Goal: Information Seeking & Learning: Learn about a topic

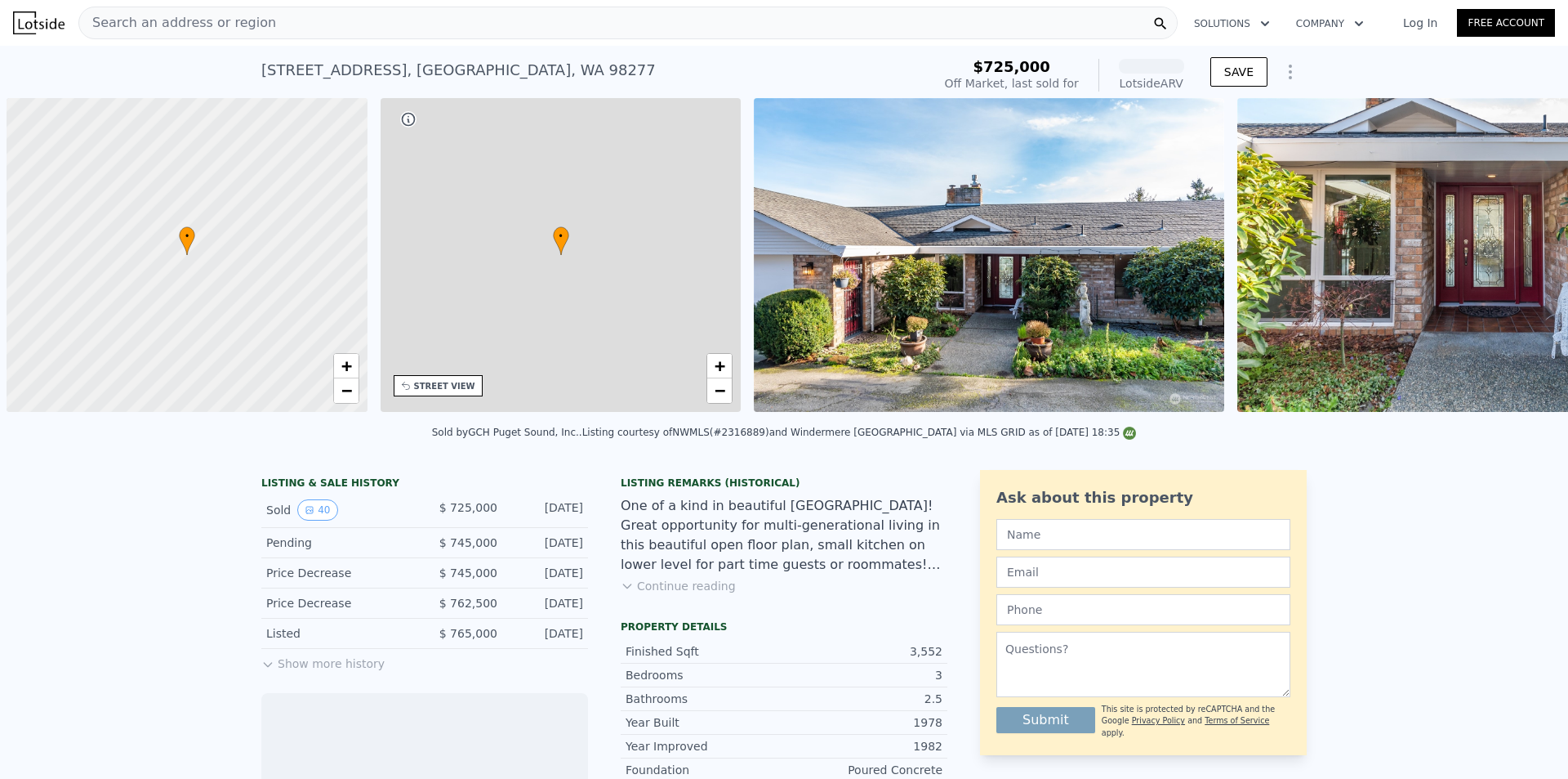
scroll to position [0, 7]
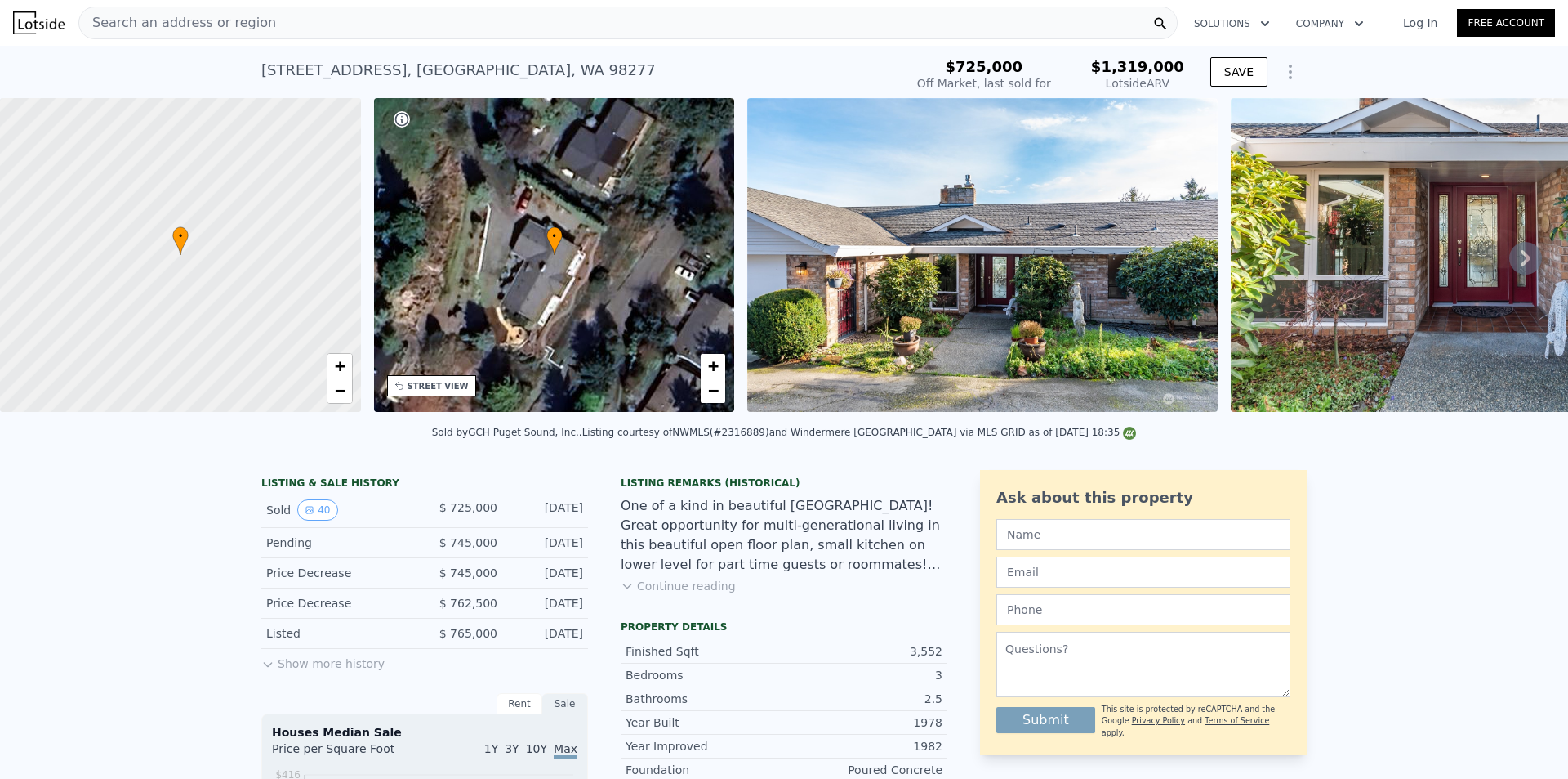
click at [295, 672] on button "Show more history" at bounding box center [323, 660] width 124 height 23
click at [642, 593] on button "Continue reading" at bounding box center [678, 586] width 115 height 16
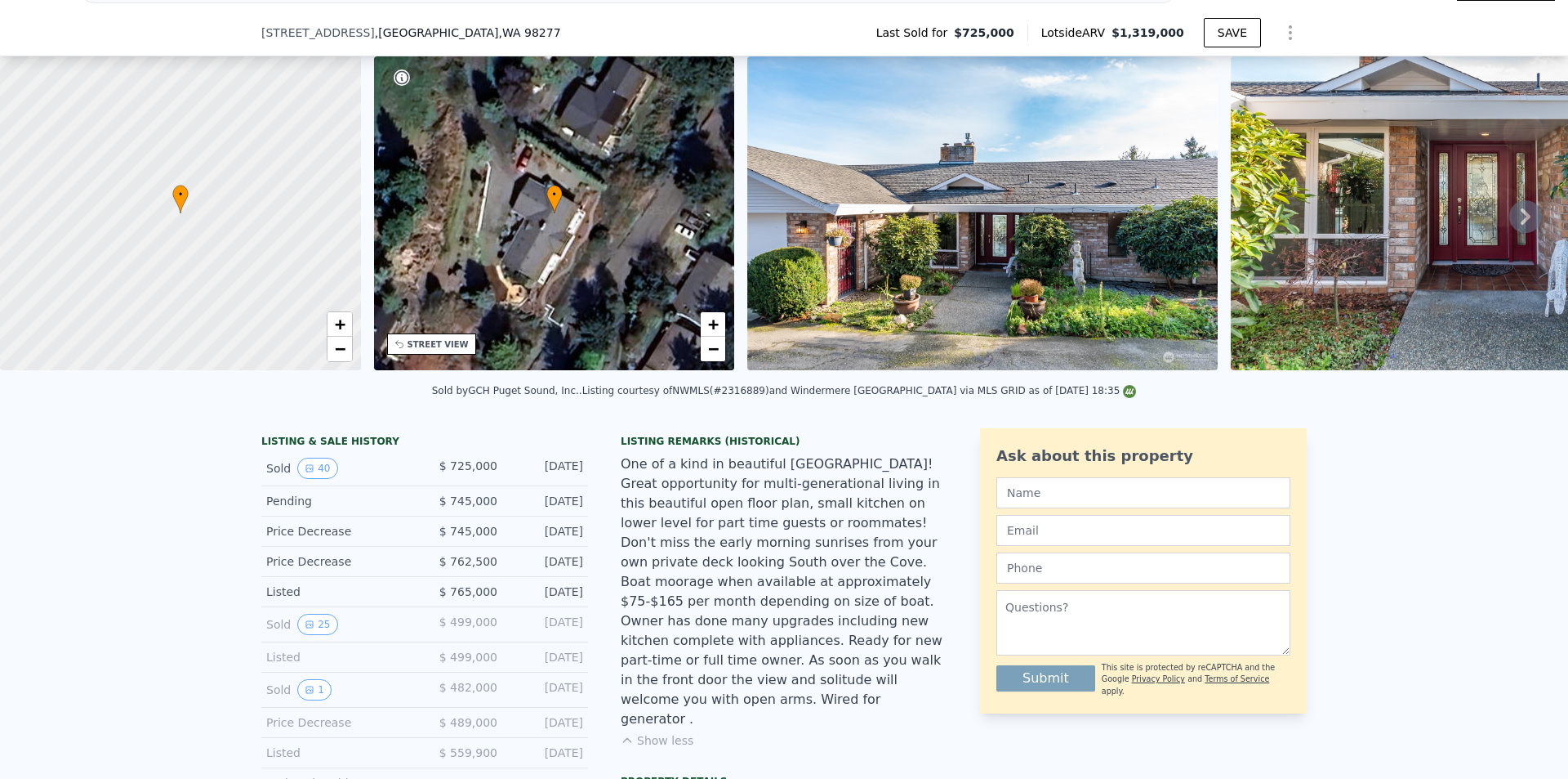
scroll to position [157, 0]
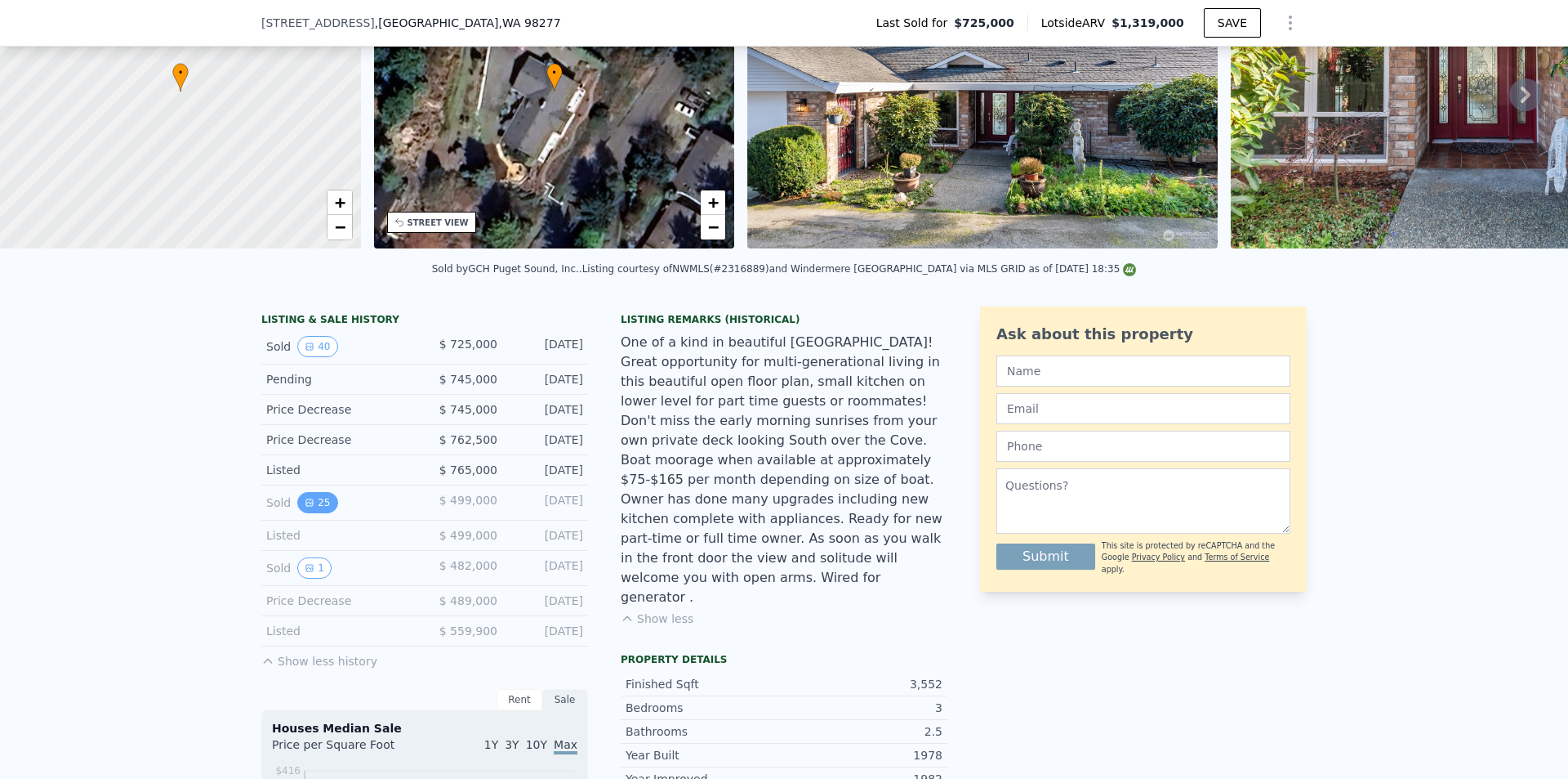
click at [312, 513] on button "25" at bounding box center [317, 503] width 40 height 21
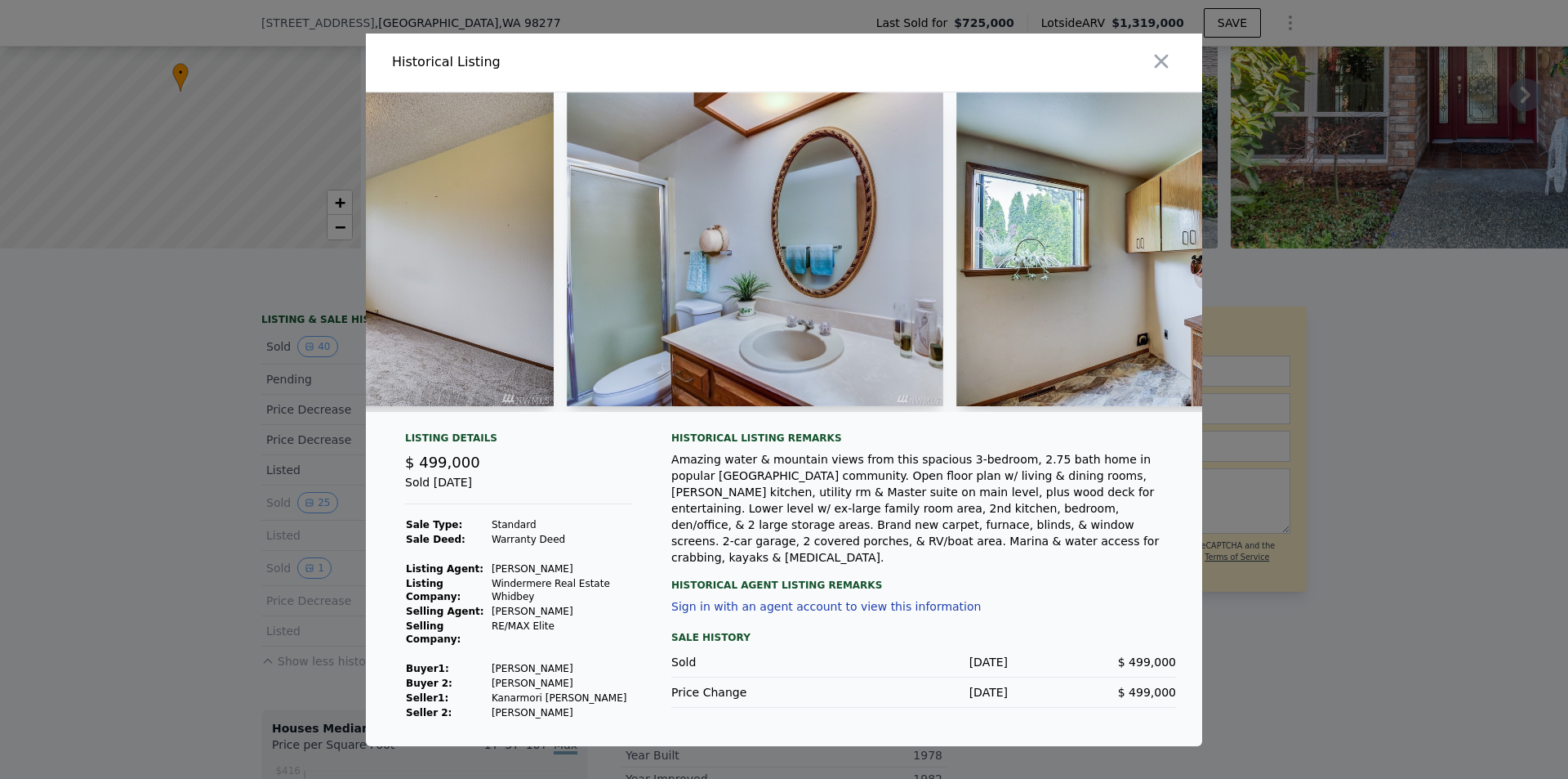
scroll to position [0, 11092]
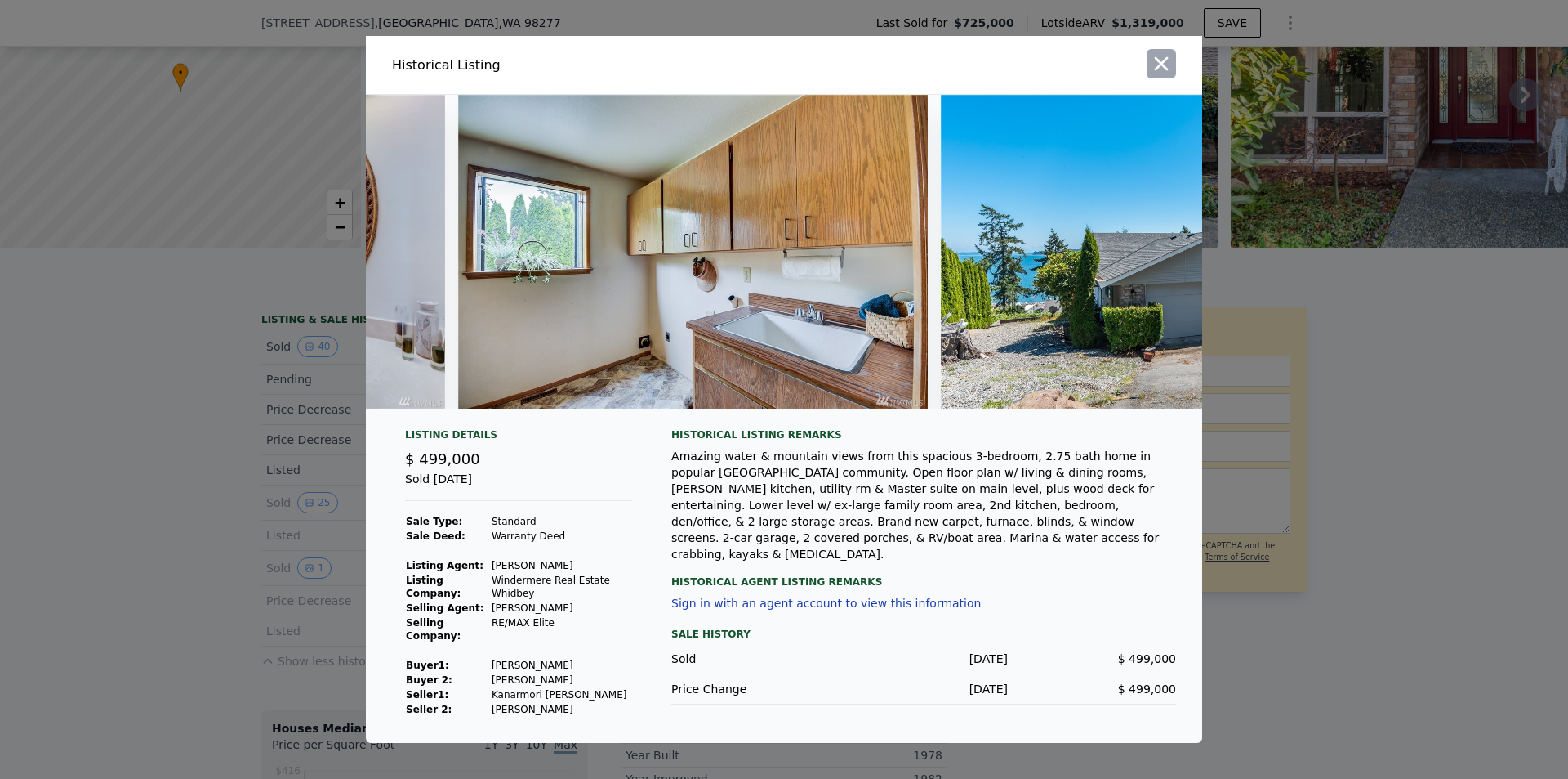
click at [1167, 58] on icon "button" at bounding box center [1162, 63] width 23 height 23
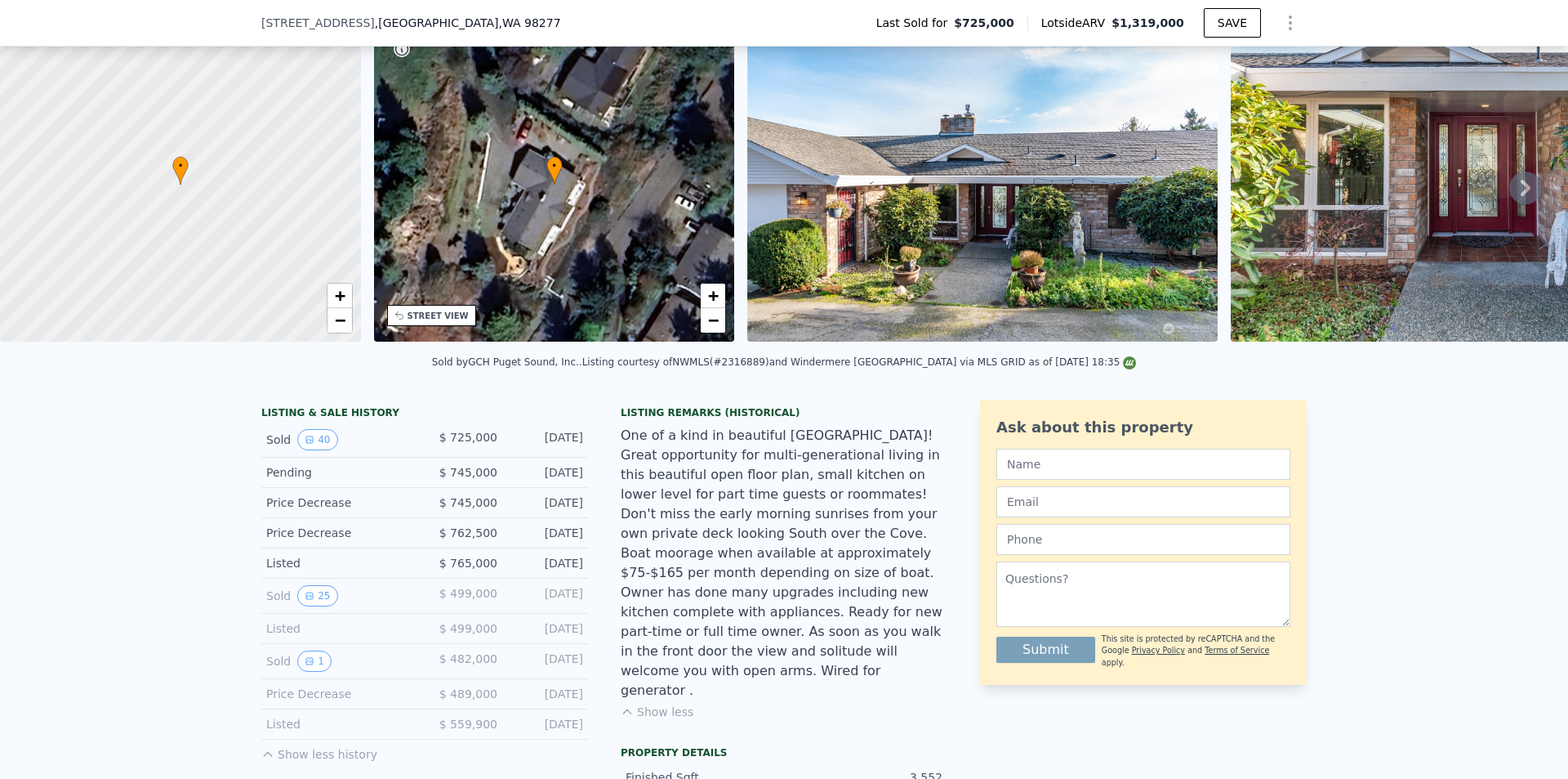
scroll to position [6, 0]
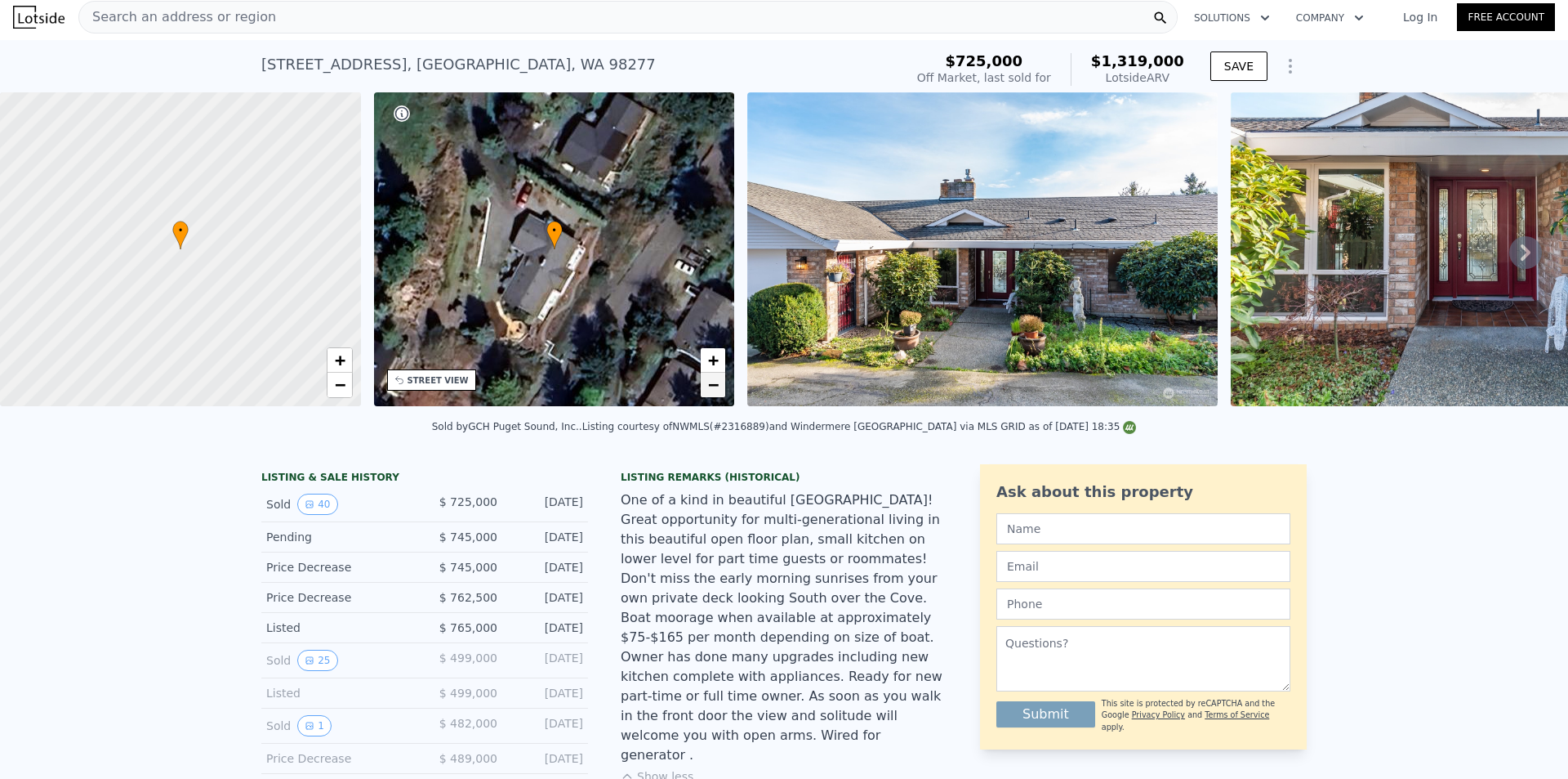
click at [713, 384] on span "−" at bounding box center [713, 384] width 11 height 21
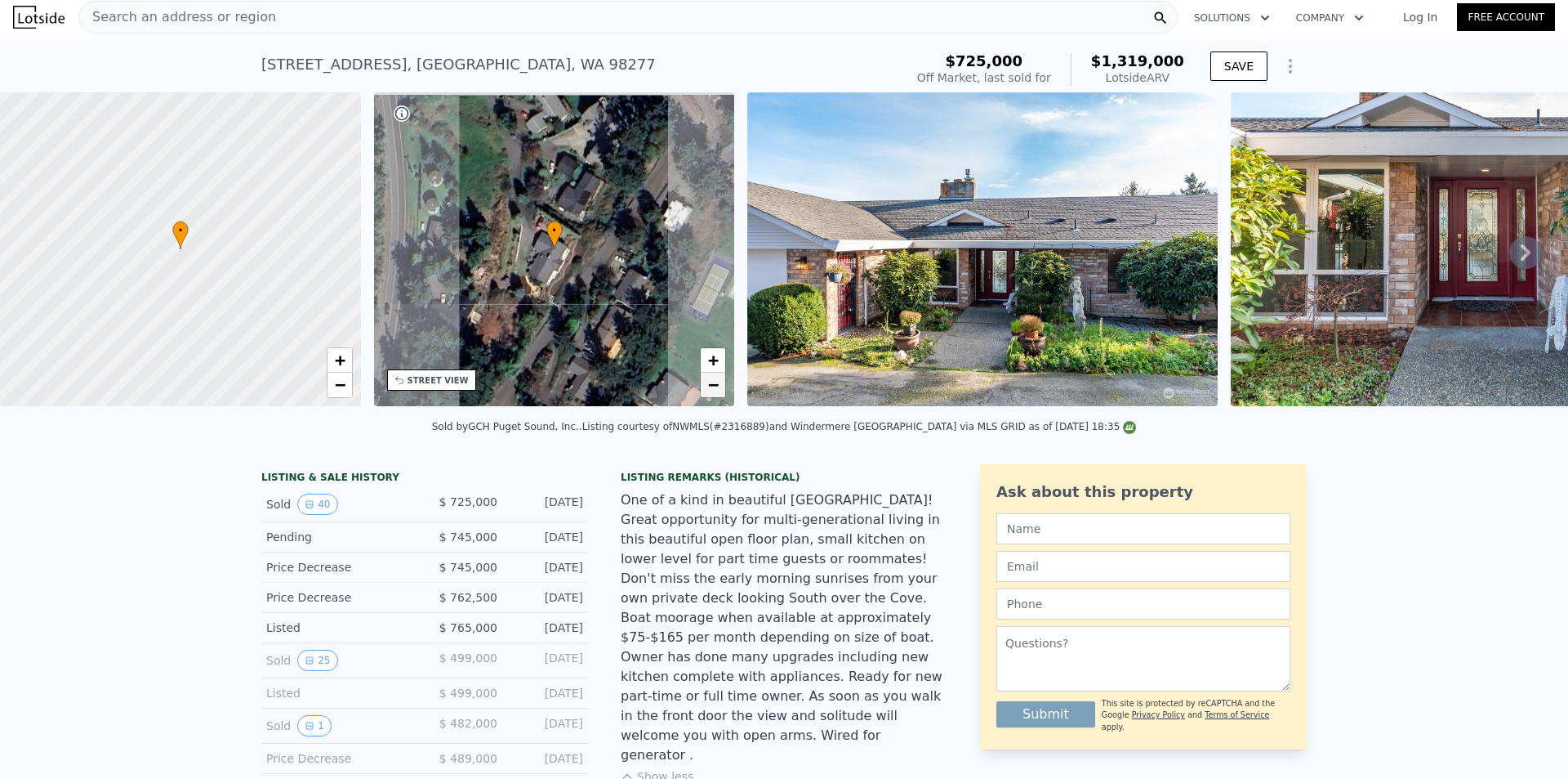
click at [713, 384] on span "−" at bounding box center [713, 384] width 11 height 21
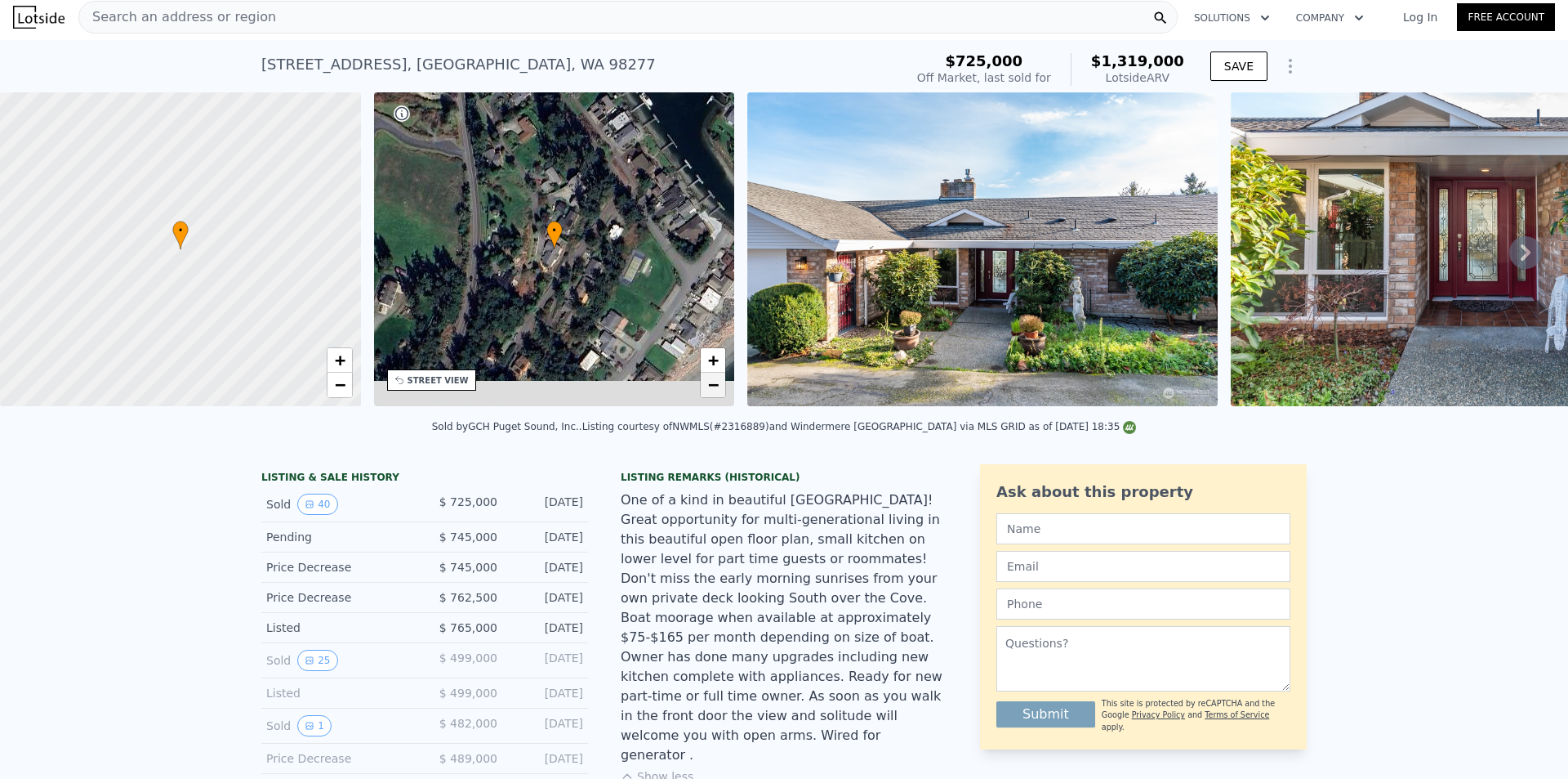
click at [713, 384] on span "−" at bounding box center [713, 384] width 11 height 21
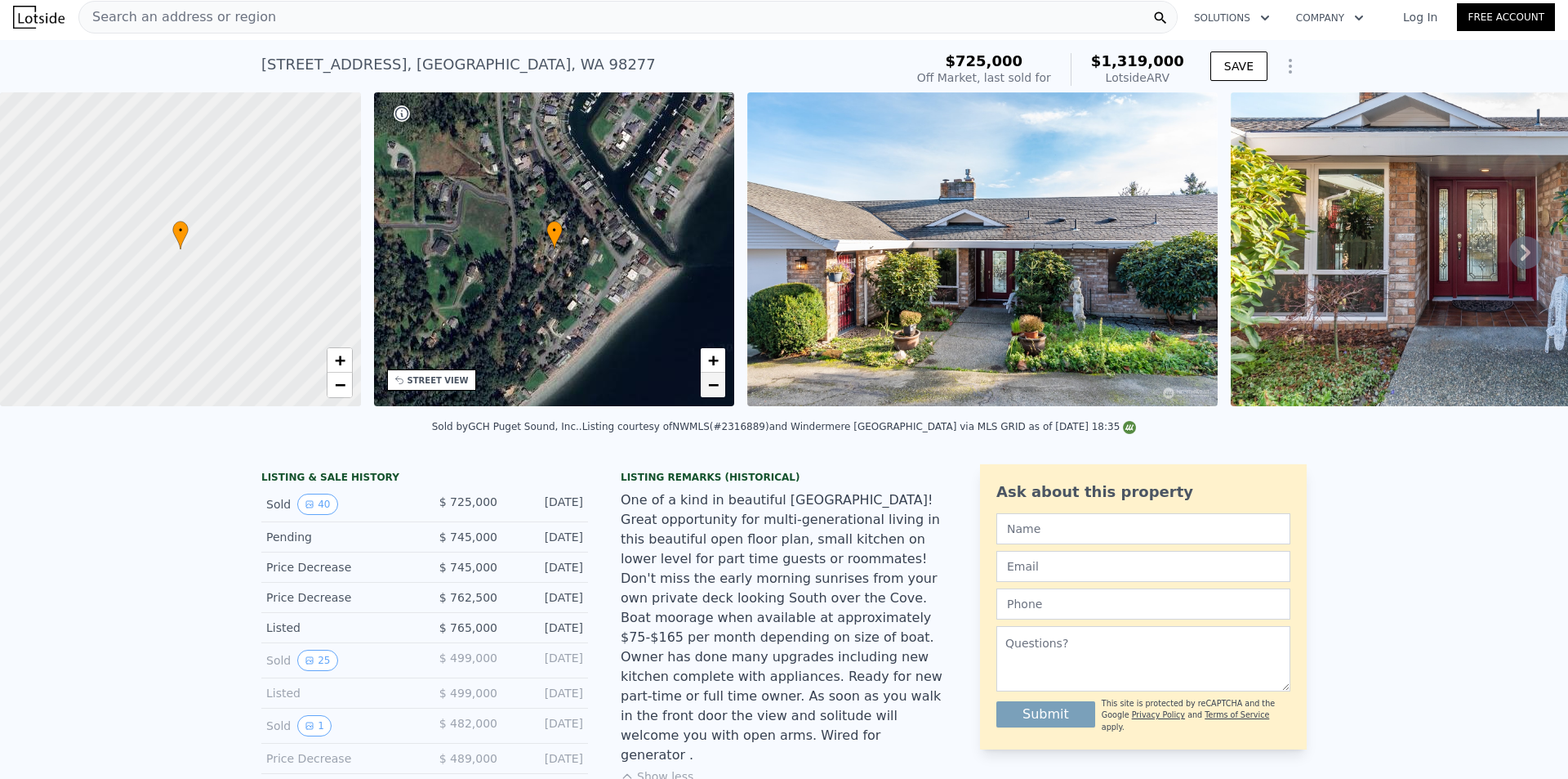
click at [713, 384] on span "−" at bounding box center [713, 384] width 11 height 21
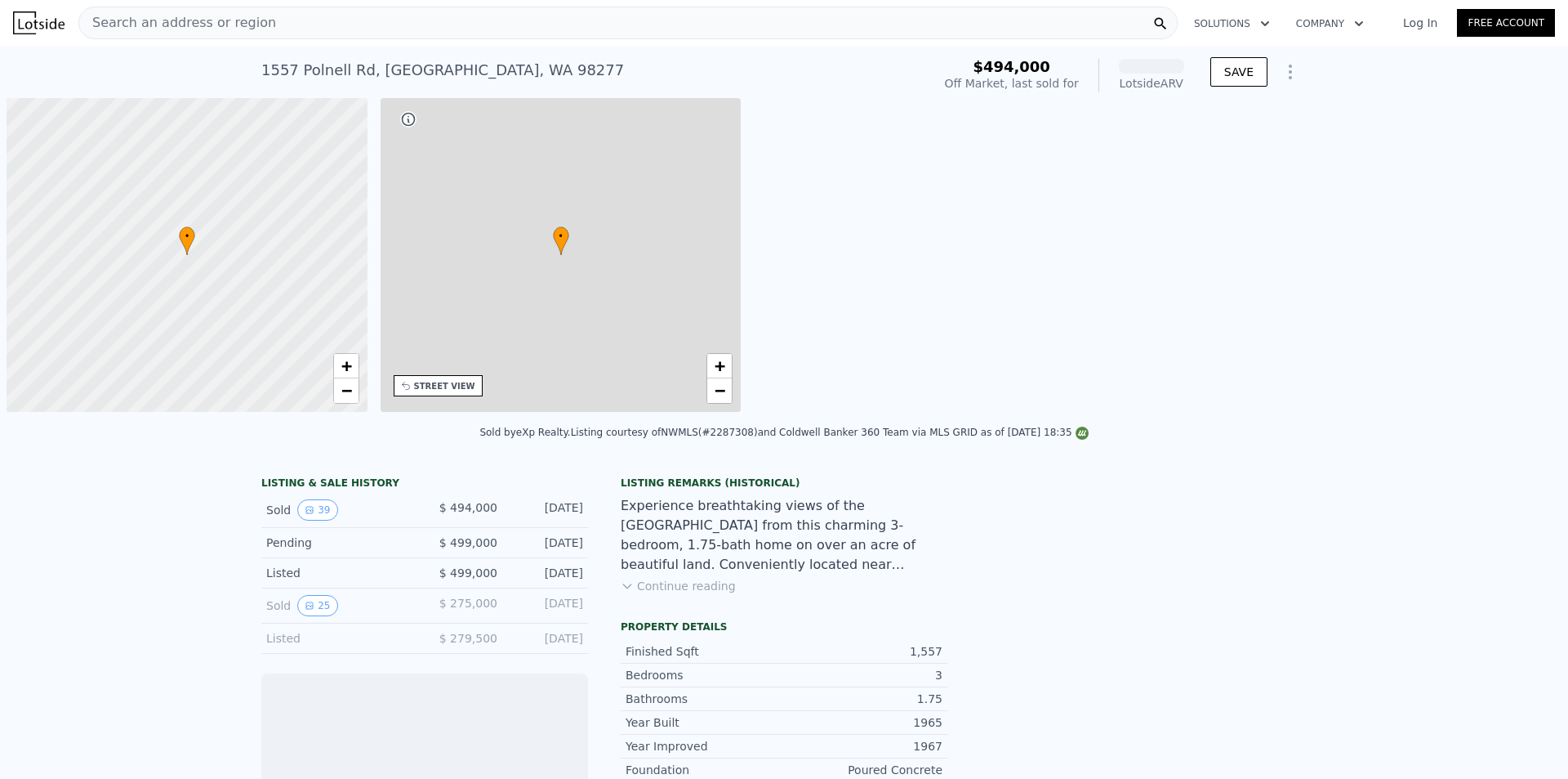
scroll to position [0, 7]
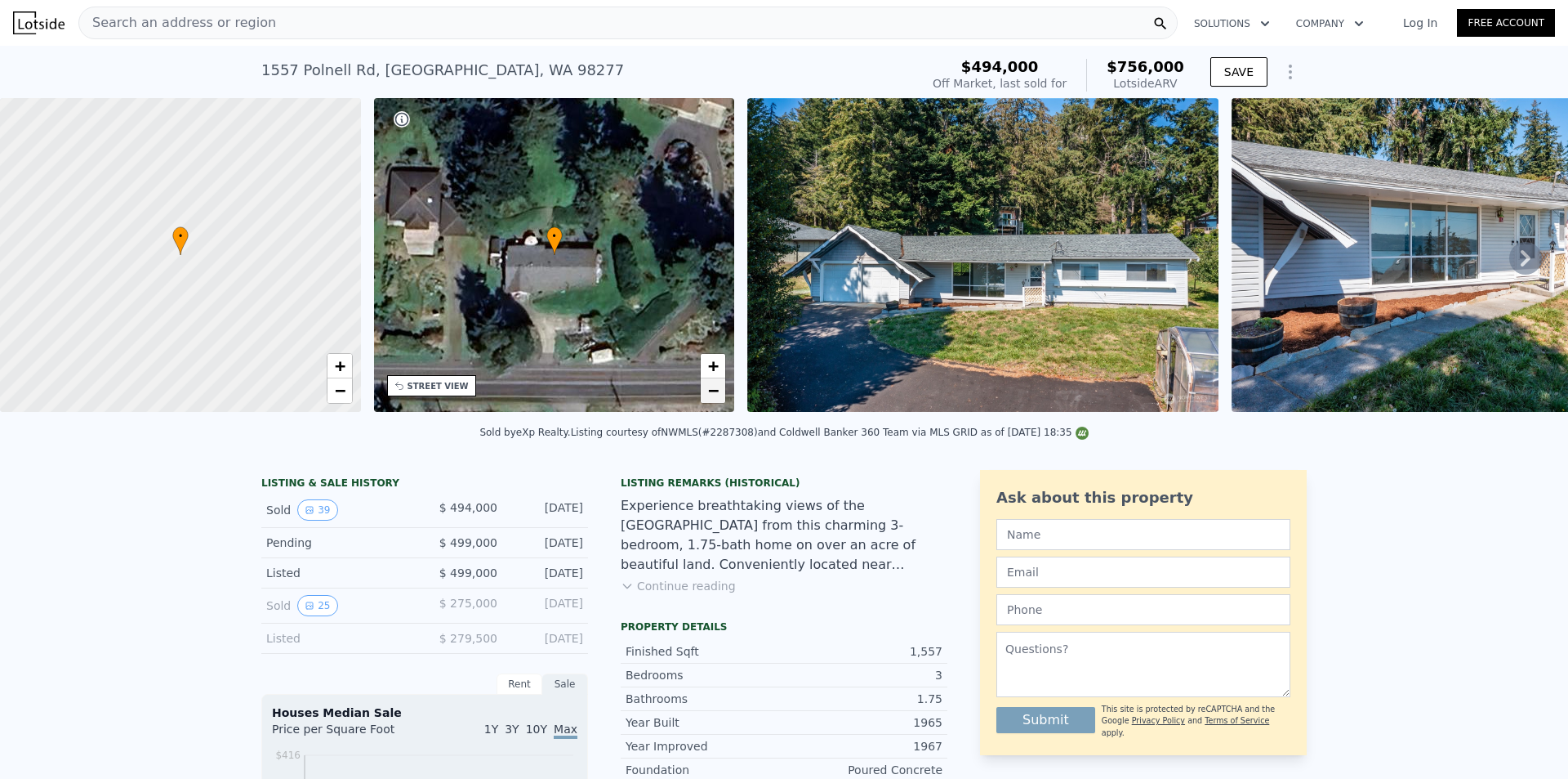
click at [717, 396] on span "−" at bounding box center [713, 390] width 11 height 21
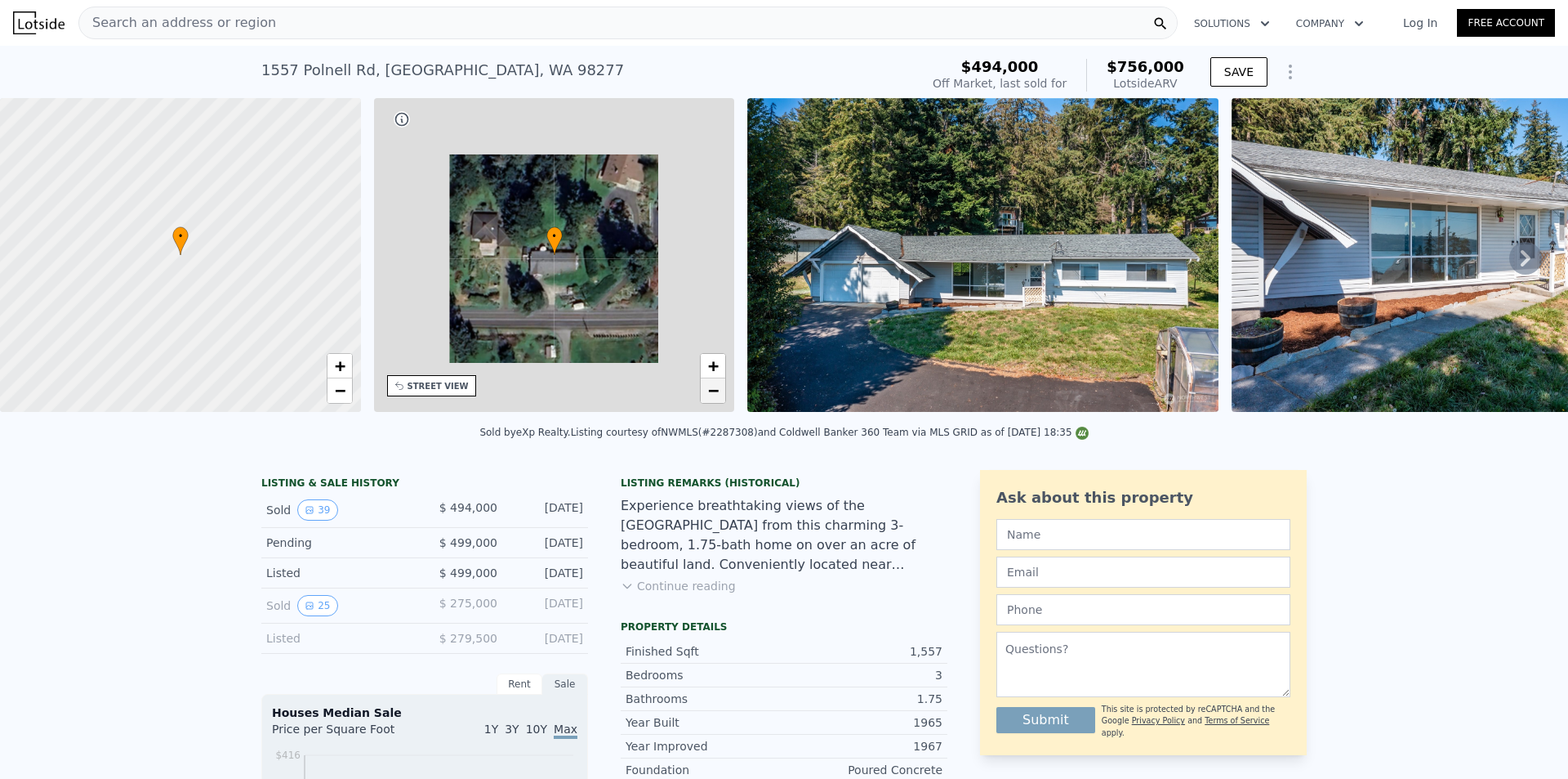
click at [717, 396] on span "−" at bounding box center [713, 390] width 11 height 21
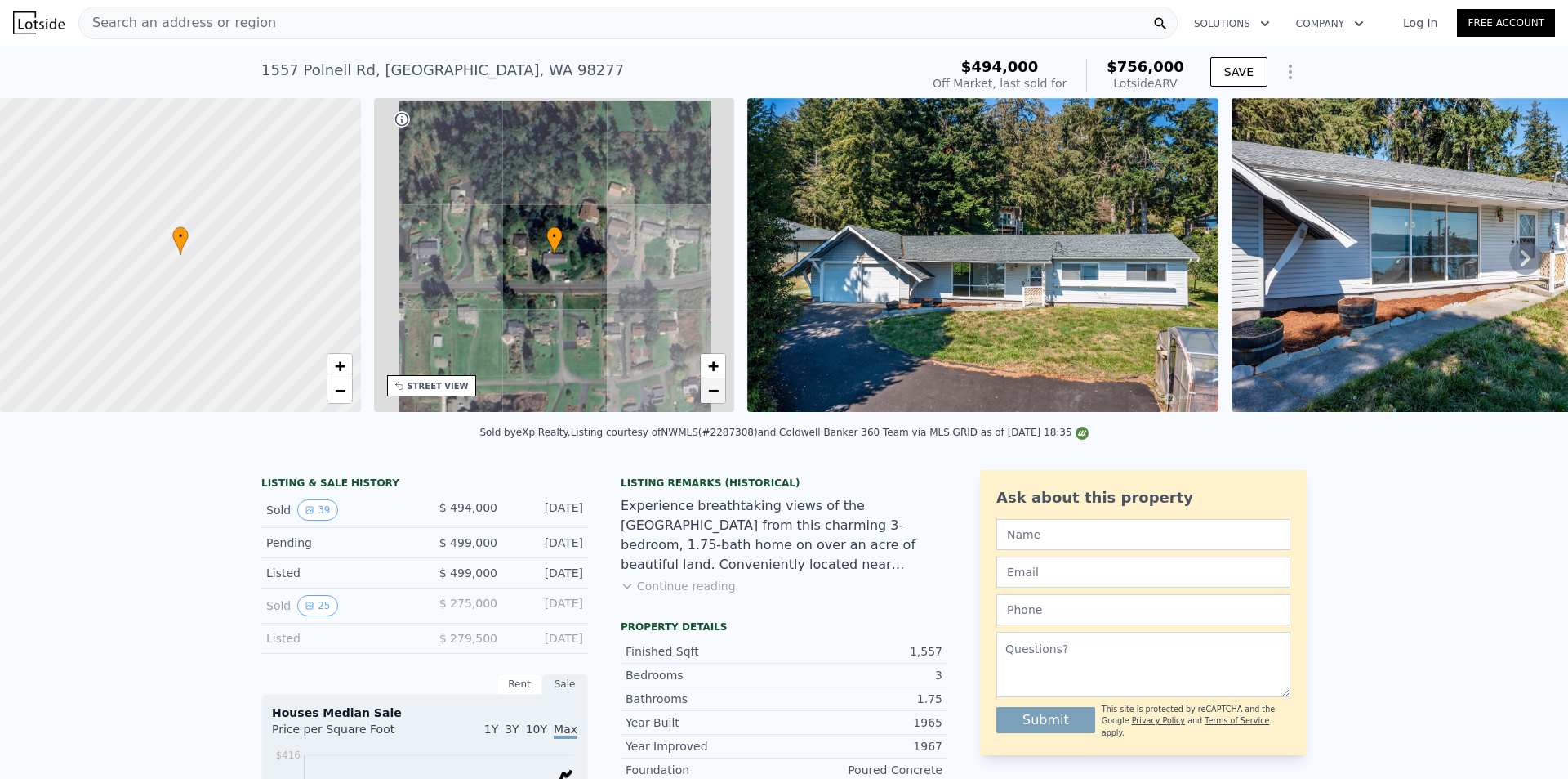
click at [717, 396] on span "−" at bounding box center [713, 390] width 11 height 21
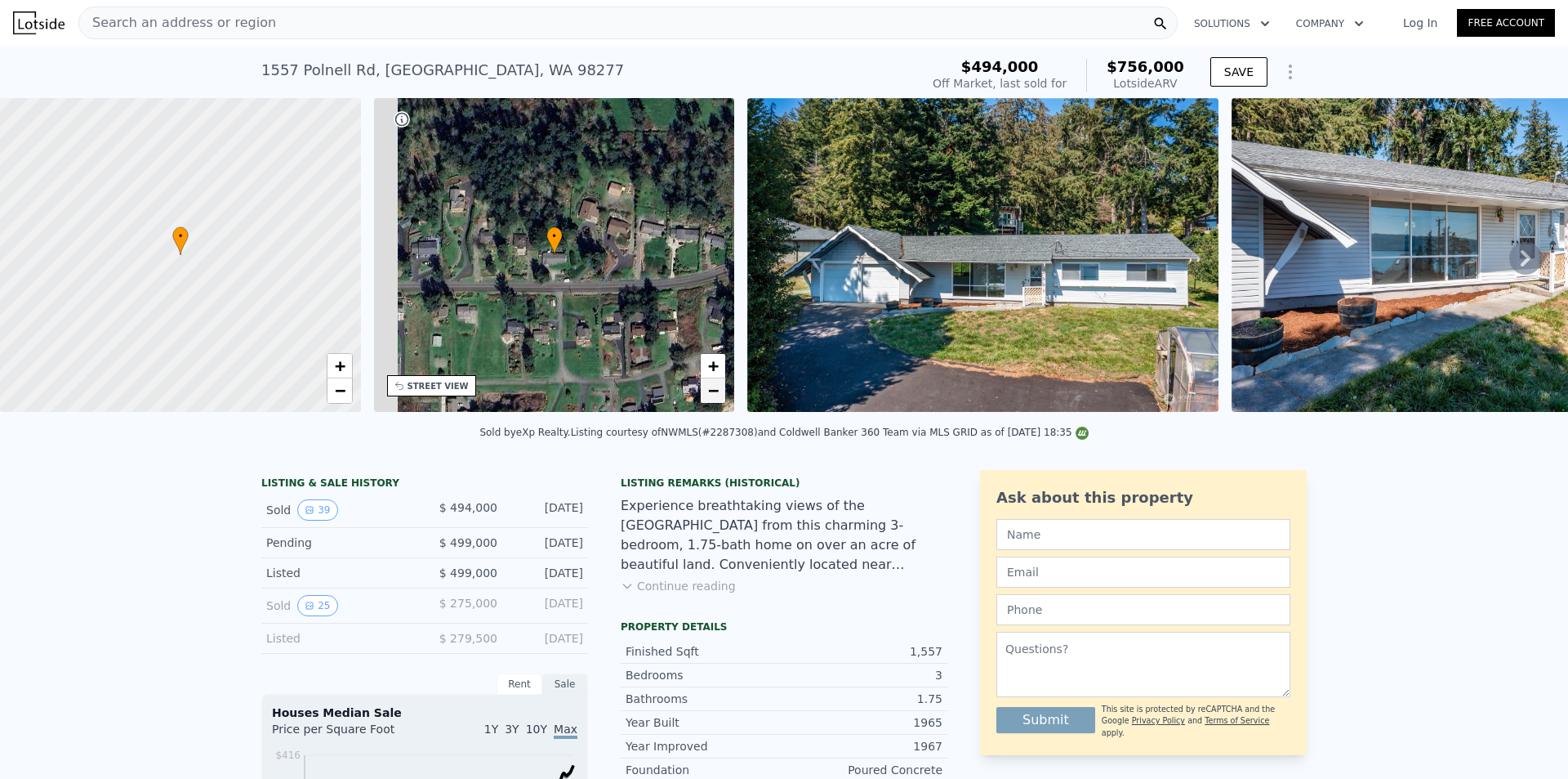
click at [717, 396] on span "−" at bounding box center [713, 390] width 11 height 21
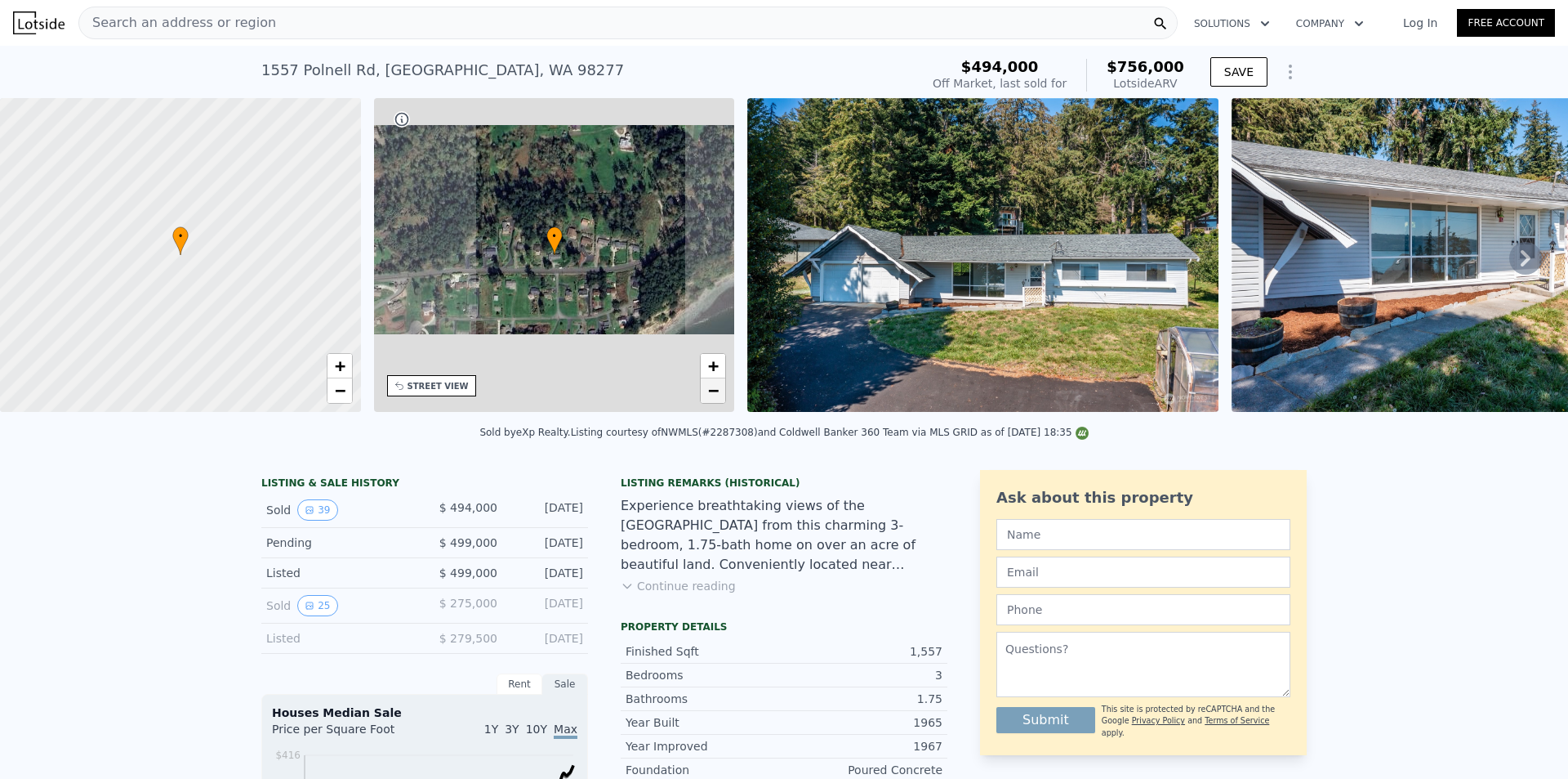
click at [717, 396] on span "−" at bounding box center [713, 390] width 11 height 21
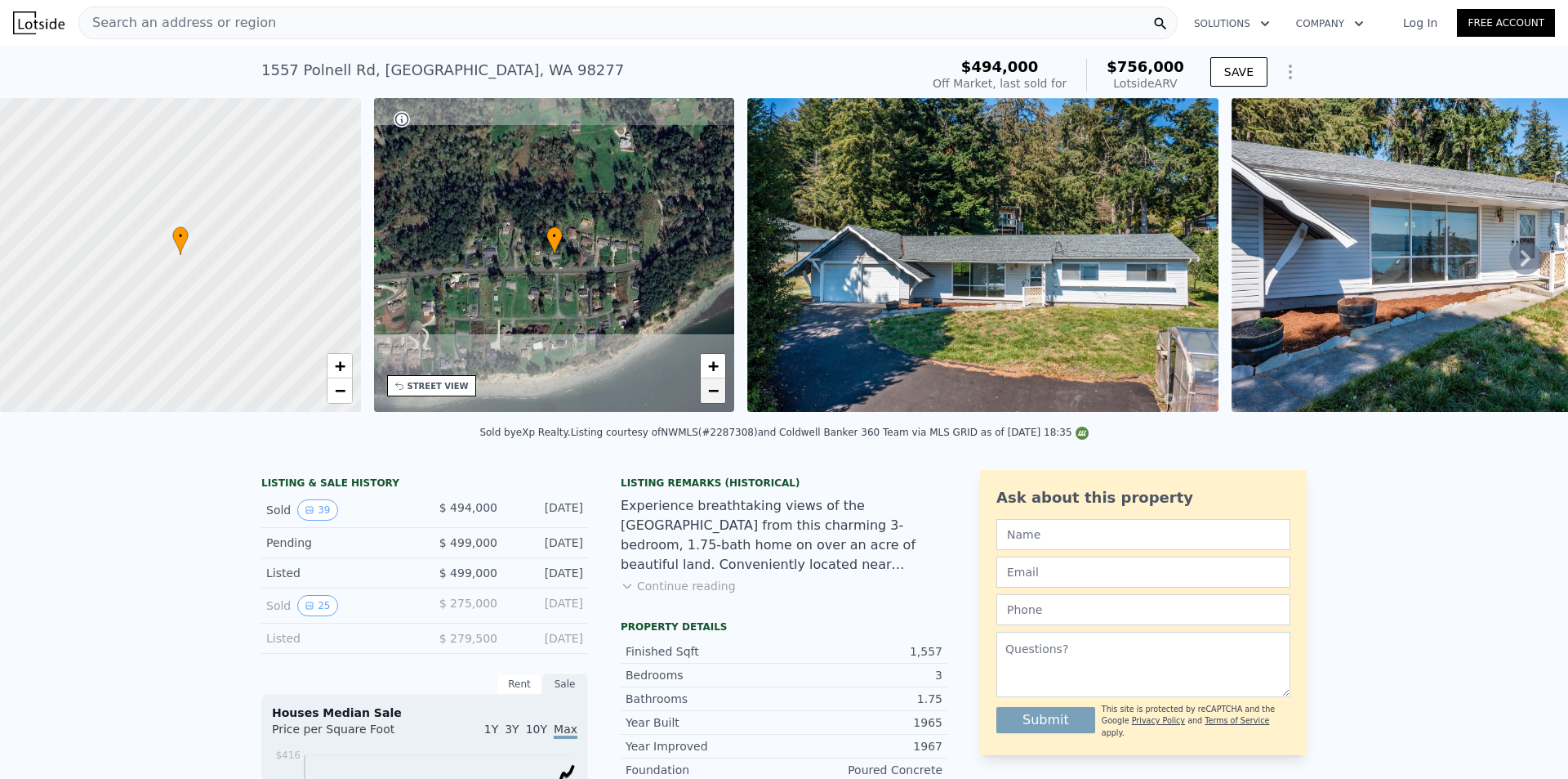
click at [717, 396] on span "−" at bounding box center [713, 390] width 11 height 21
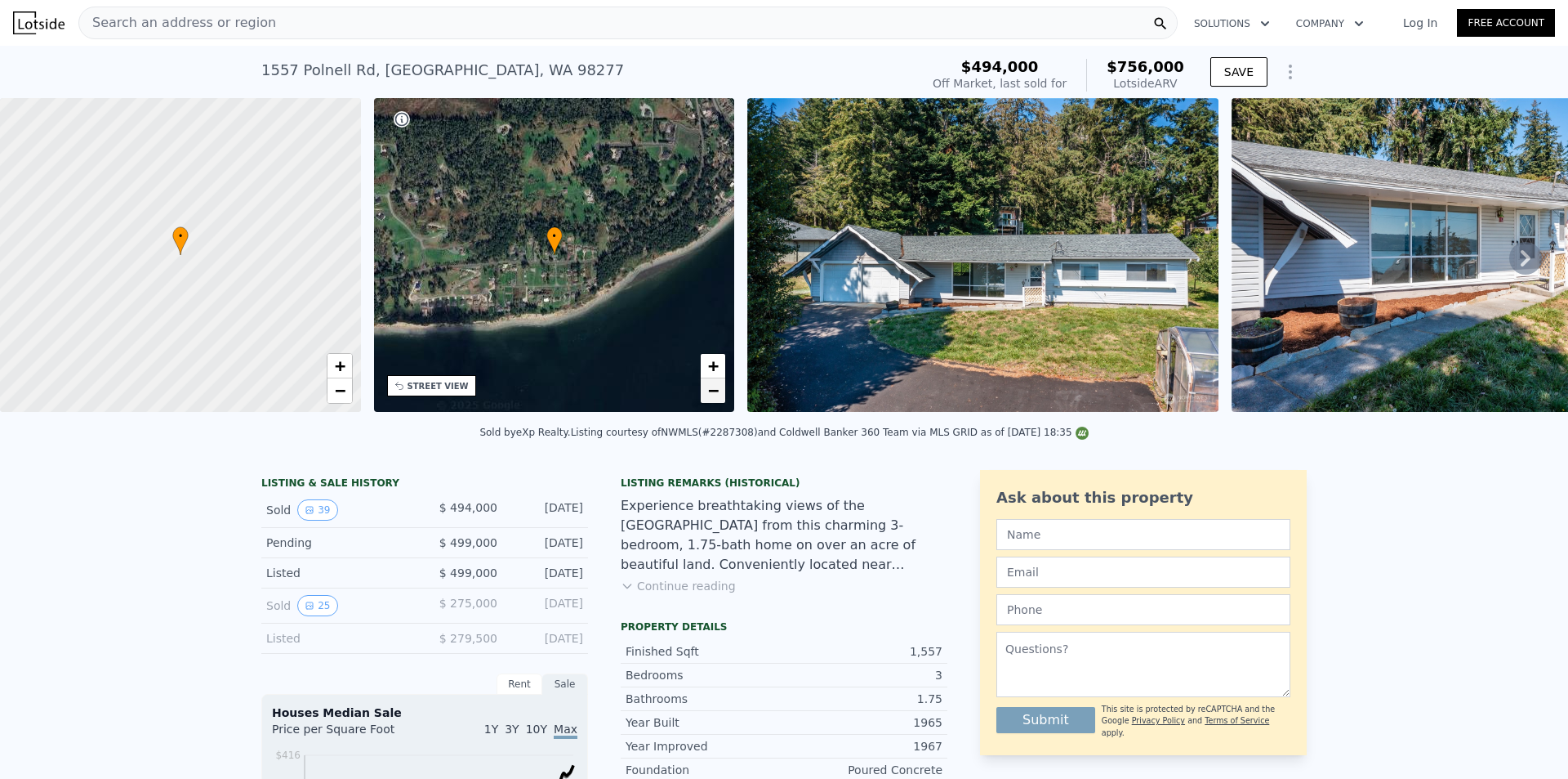
click at [717, 396] on span "−" at bounding box center [713, 390] width 11 height 21
